Goal: Find specific page/section: Find specific page/section

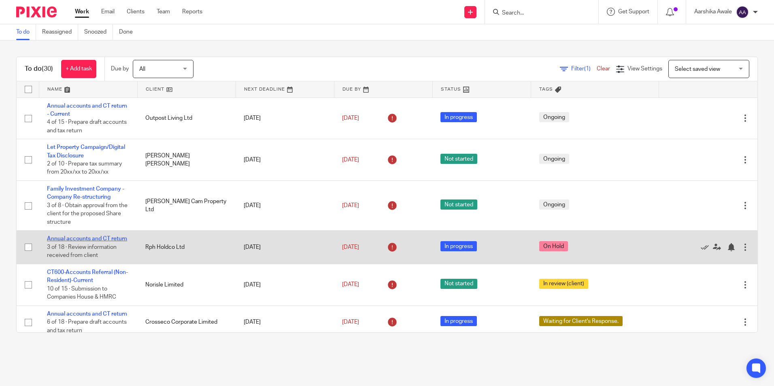
click at [89, 238] on link "Annual accounts and CT return" at bounding box center [87, 239] width 80 height 6
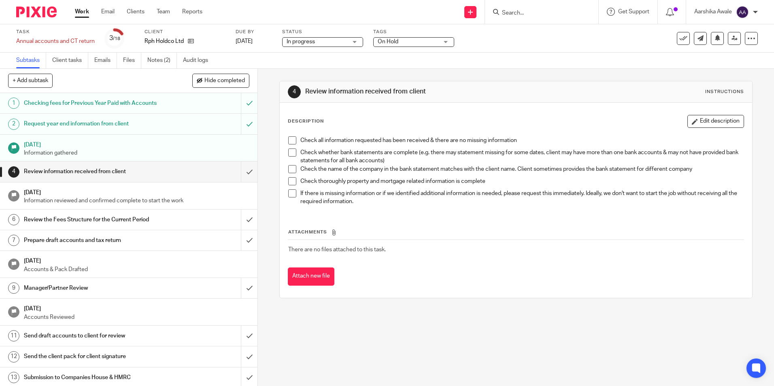
click at [535, 17] on form at bounding box center [544, 12] width 86 height 10
click at [529, 10] on input "Search" at bounding box center [537, 13] width 73 height 7
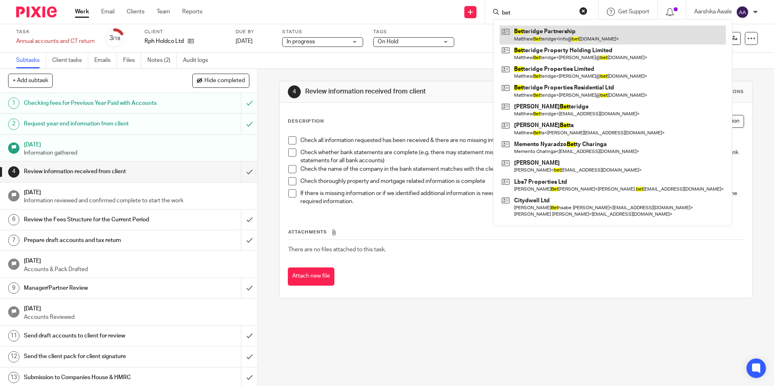
type input "bet"
click at [550, 28] on link at bounding box center [613, 35] width 226 height 19
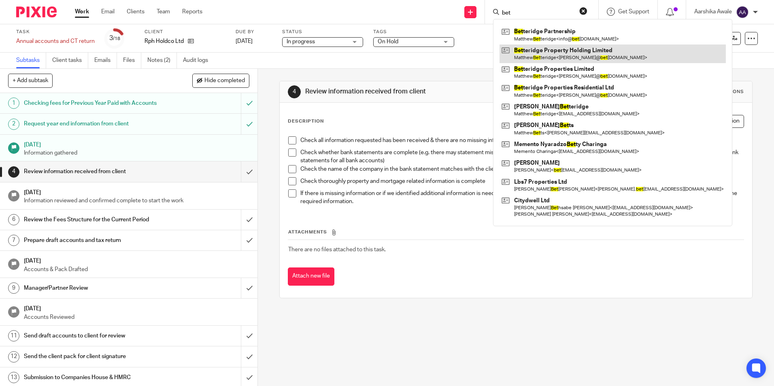
click at [578, 53] on link at bounding box center [613, 54] width 226 height 19
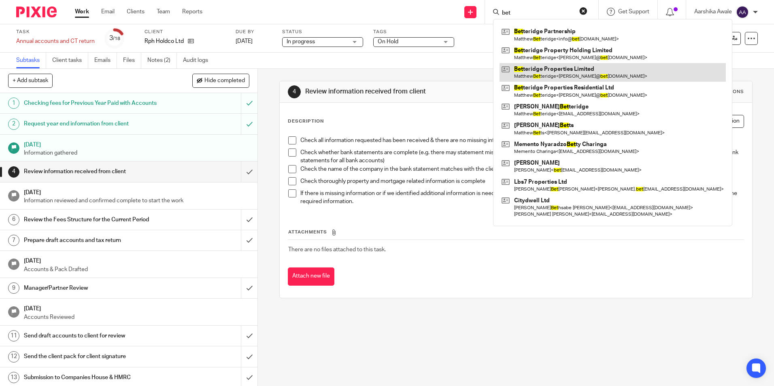
click at [601, 78] on link at bounding box center [613, 72] width 226 height 19
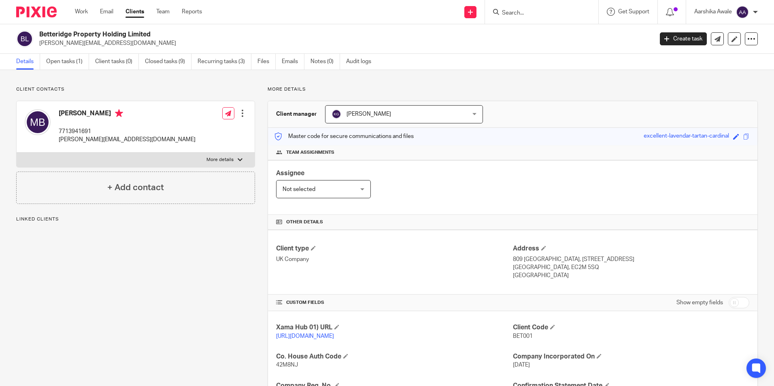
drag, startPoint x: 41, startPoint y: 36, endPoint x: 176, endPoint y: 30, distance: 134.5
click at [176, 30] on div "Betteridge Property Holding Limited matthew@betteridgeproperties.co.uk Create t…" at bounding box center [387, 39] width 774 height 30
copy h2 "Betteridge Property Holding Limited"
click at [32, 15] on img at bounding box center [36, 11] width 40 height 11
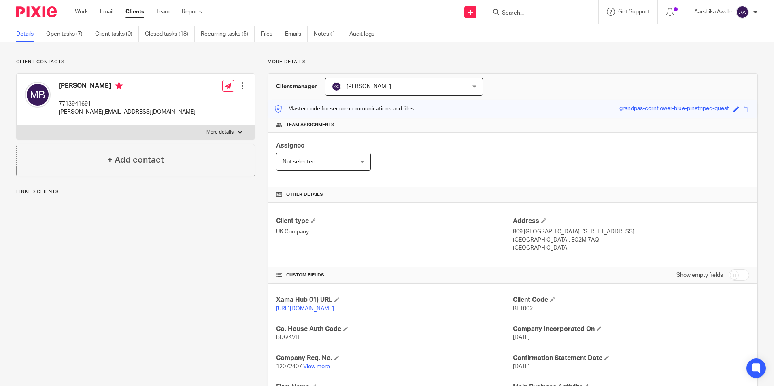
scroll to position [40, 0]
